Goal: Contribute content

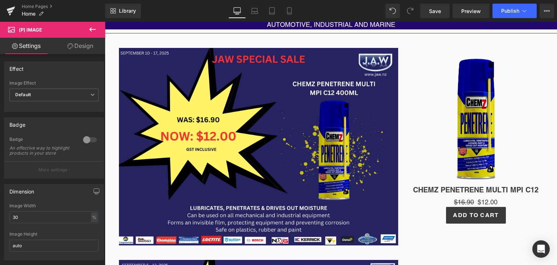
scroll to position [241, 0]
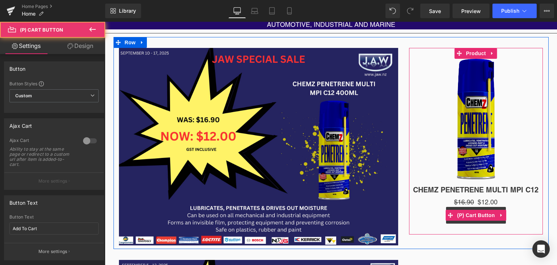
click at [433, 217] on div "Add To Cart" at bounding box center [476, 215] width 127 height 17
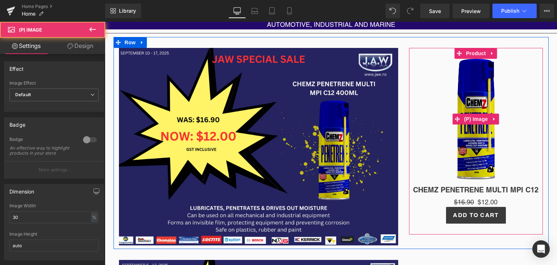
click at [469, 144] on img at bounding box center [476, 119] width 38 height 120
click at [425, 137] on link "Sale Off" at bounding box center [476, 119] width 127 height 120
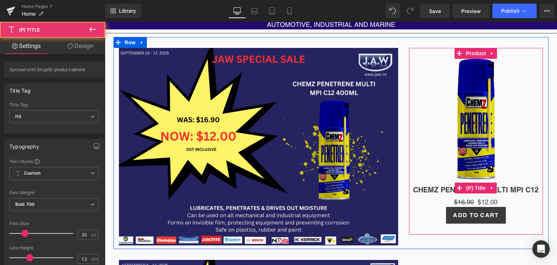
click at [435, 182] on h3 "CHEMZ PENETRENE MULTI MPI C12" at bounding box center [476, 188] width 127 height 18
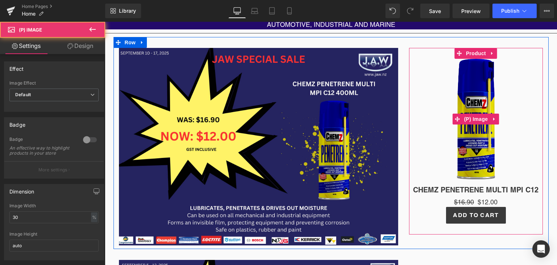
click at [466, 110] on img at bounding box center [476, 119] width 38 height 120
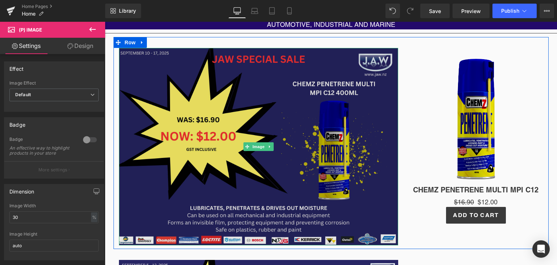
click at [200, 122] on img at bounding box center [258, 146] width 279 height 197
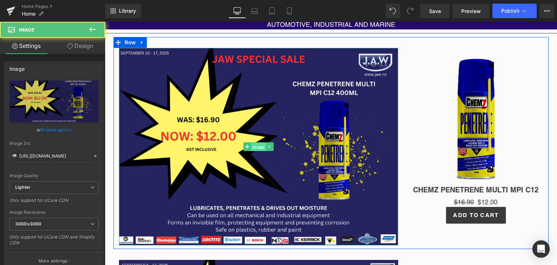
click at [251, 147] on span "Image" at bounding box center [258, 147] width 15 height 9
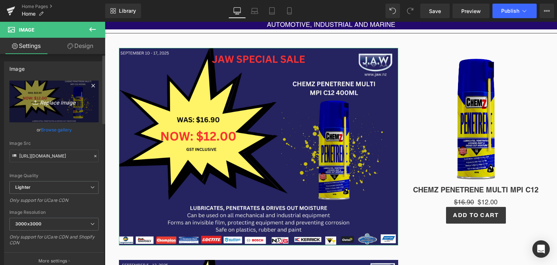
click at [50, 101] on icon "Replace Image" at bounding box center [54, 101] width 58 height 9
type input "C:\fakepath\CHEMZ PENETRENE SALE (1).png"
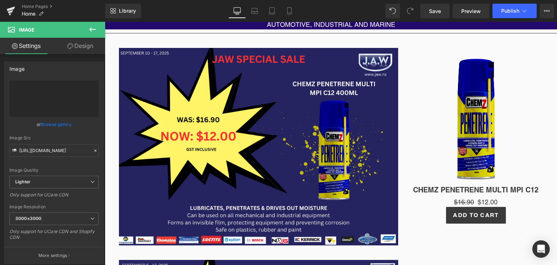
type input "[URL][DOMAIN_NAME]"
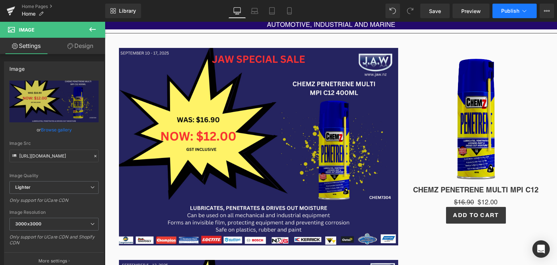
click at [528, 7] on button "Publish" at bounding box center [515, 11] width 44 height 15
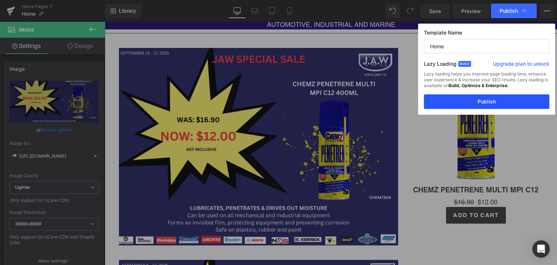
click at [512, 100] on button "Publish" at bounding box center [487, 101] width 126 height 15
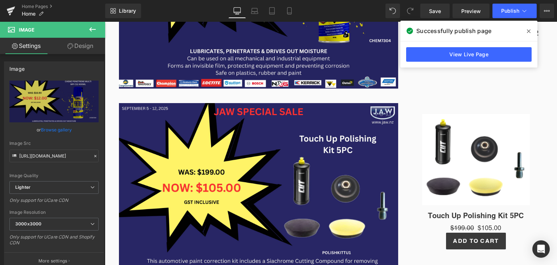
scroll to position [326, 0]
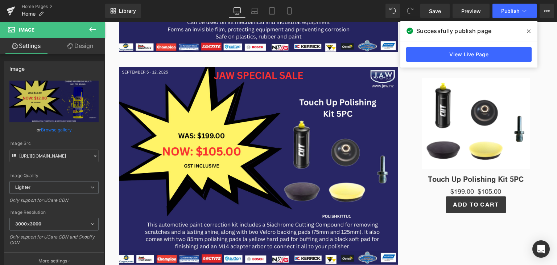
click at [470, 143] on img at bounding box center [476, 123] width 108 height 91
